Goal: Check status: Check status

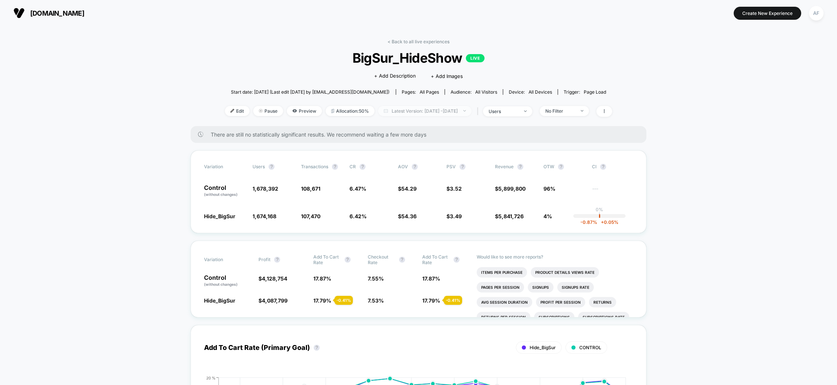
click at [460, 113] on span "Latest Version: [DATE] - [DATE]" at bounding box center [424, 111] width 93 height 10
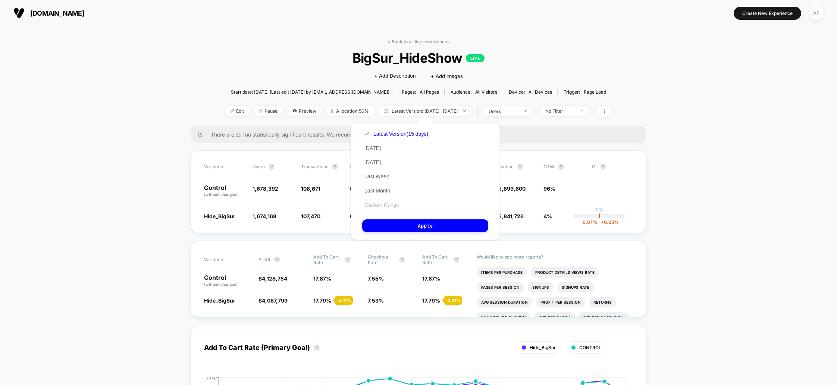
click at [393, 208] on button "Custom Range" at bounding box center [381, 204] width 39 height 7
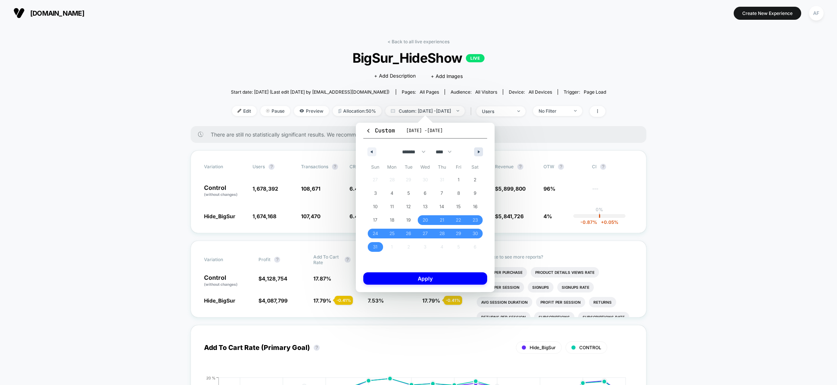
click at [478, 152] on icon "button" at bounding box center [480, 151] width 4 height 3
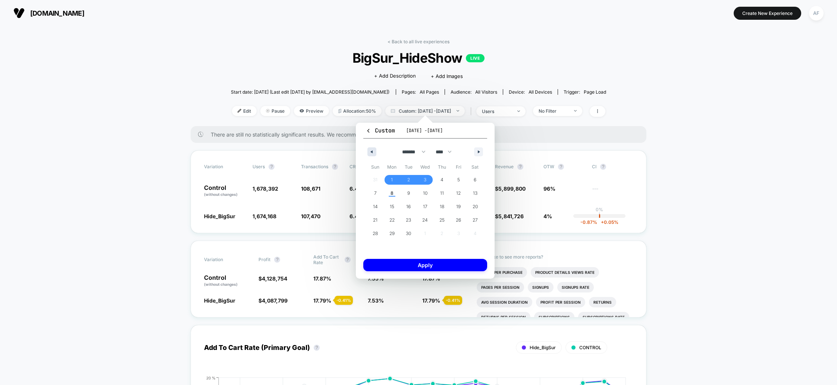
click at [372, 152] on icon "button" at bounding box center [371, 151] width 4 height 3
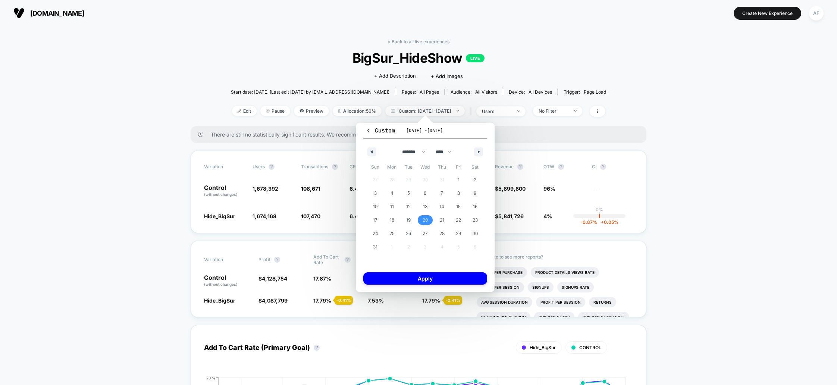
click at [421, 220] on span "20" at bounding box center [425, 220] width 17 height 10
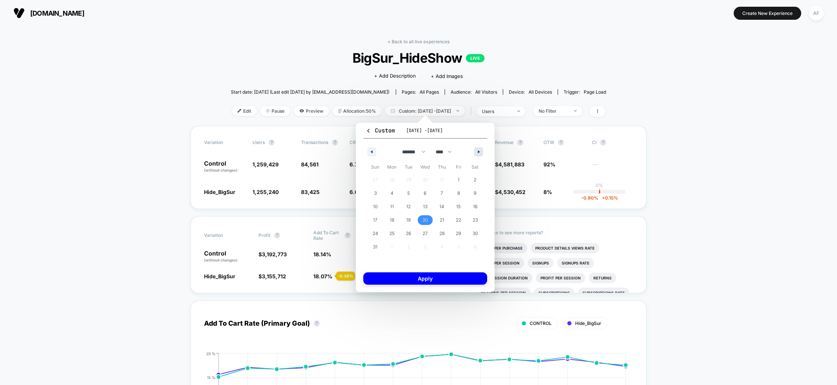
click at [480, 148] on button "button" at bounding box center [478, 151] width 9 height 9
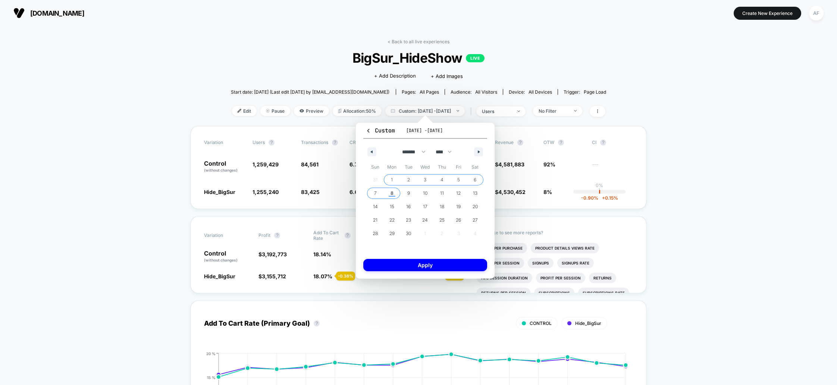
click at [394, 192] on span "8" at bounding box center [392, 193] width 17 height 10
select select "*"
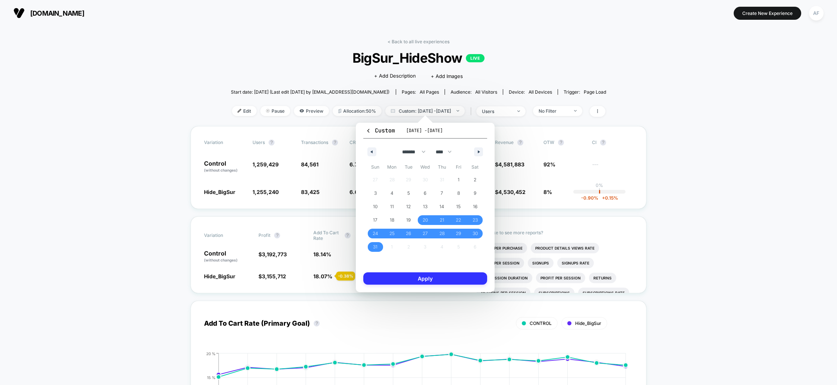
click at [435, 279] on button "Apply" at bounding box center [425, 278] width 124 height 12
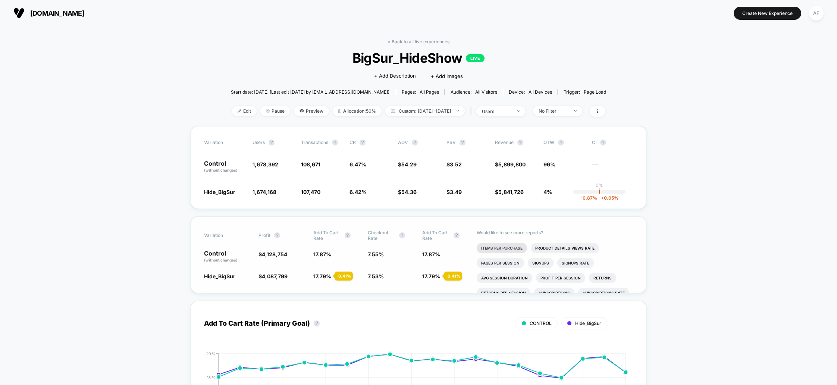
click at [513, 249] on li "Items Per Purchase" at bounding box center [502, 248] width 50 height 10
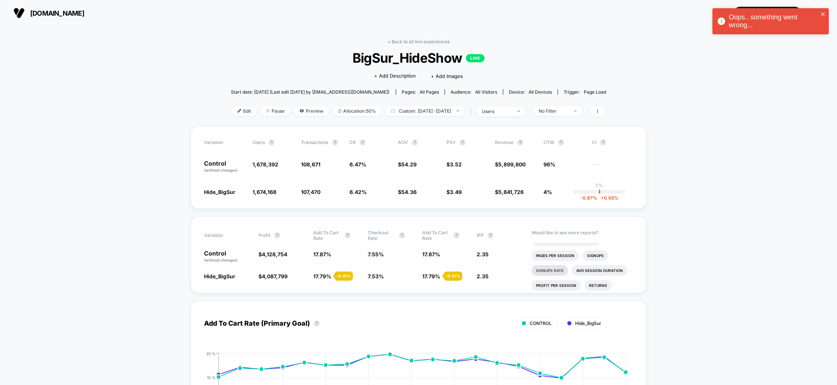
scroll to position [9, 0]
click at [556, 282] on li "Profit Per Session" at bounding box center [555, 283] width 49 height 10
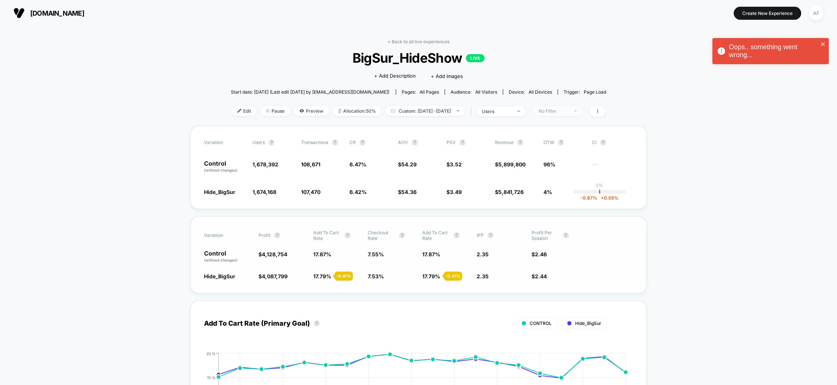
click at [568, 113] on div "No Filter" at bounding box center [554, 111] width 30 height 6
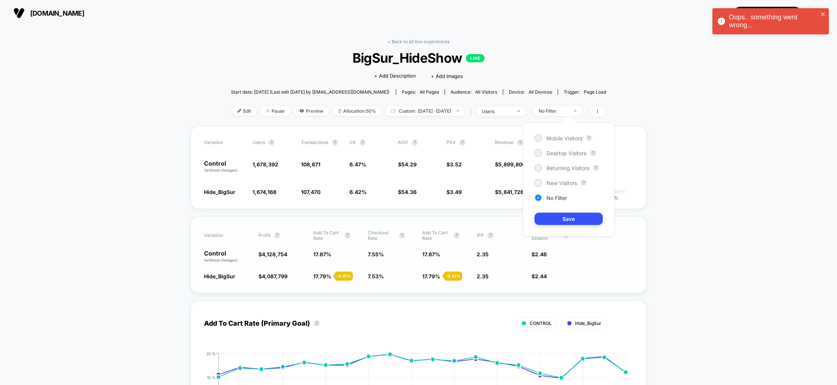
click at [556, 142] on div "Mobile Visitors ? Desktop Visitors ? Returning Visitors ? New Visitors ? No Fil…" at bounding box center [568, 180] width 91 height 114
click at [556, 137] on span "Mobile Visitors" at bounding box center [564, 138] width 36 height 6
click at [571, 223] on button "Save" at bounding box center [568, 219] width 68 height 12
